Goal: Information Seeking & Learning: Check status

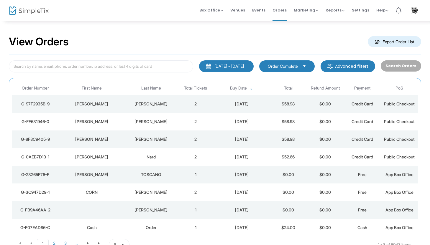
click at [155, 121] on div "[PERSON_NAME]" at bounding box center [151, 122] width 49 height 6
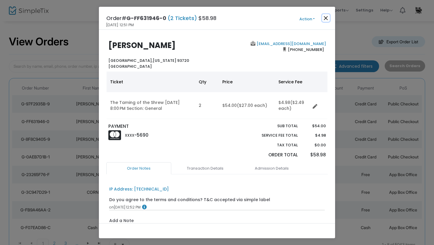
click at [326, 20] on button "Close" at bounding box center [326, 18] width 8 height 8
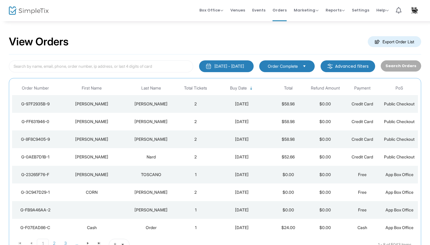
click at [168, 105] on div "[PERSON_NAME]" at bounding box center [151, 104] width 49 height 6
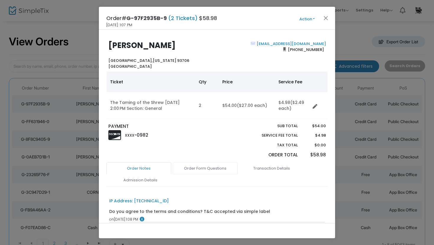
click at [206, 169] on link "Order Form Questions" at bounding box center [205, 169] width 65 height 12
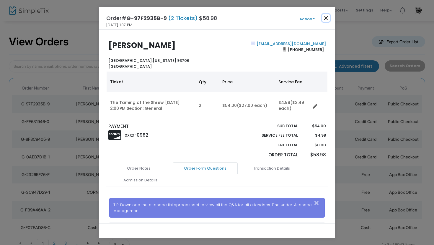
click at [326, 18] on button "Close" at bounding box center [326, 18] width 8 height 8
